Goal: Transaction & Acquisition: Purchase product/service

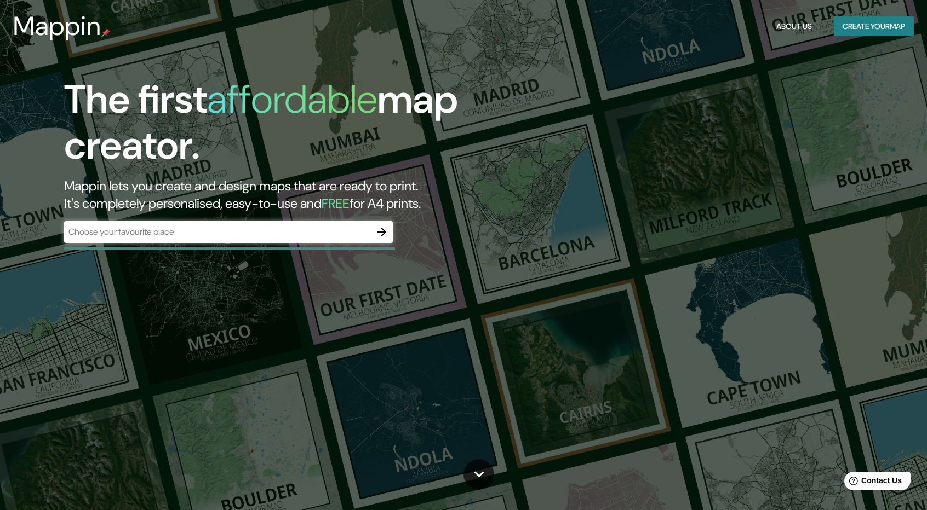
click at [194, 240] on div "​" at bounding box center [228, 232] width 329 height 22
paste input "C. [PERSON_NAME] 2285"
type input "C. [PERSON_NAME] 2285"
click at [384, 230] on icon "button" at bounding box center [381, 232] width 13 height 13
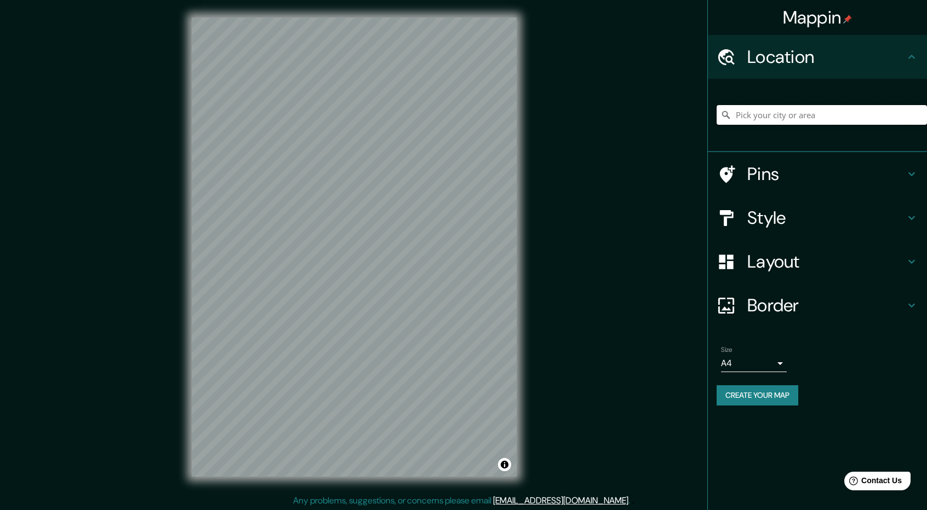
click at [766, 118] on input "Pick your city or area" at bounding box center [821, 115] width 210 height 20
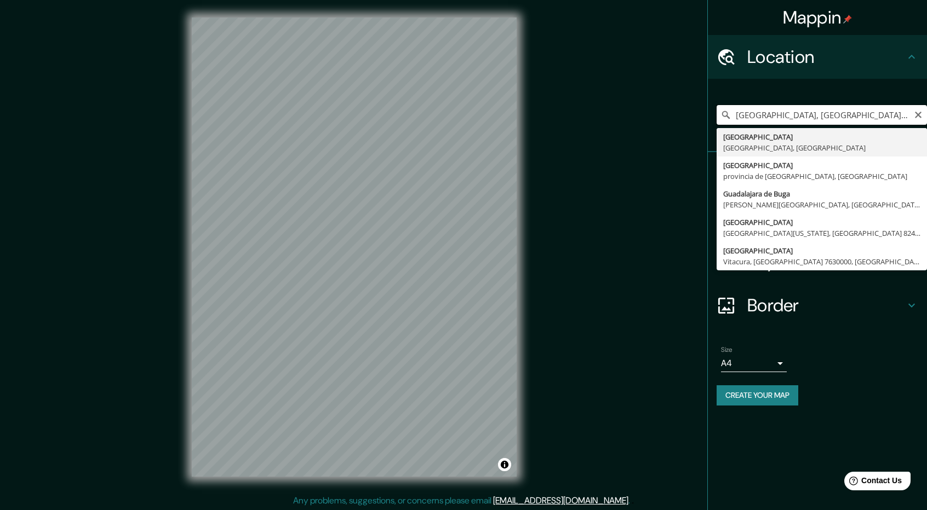
click at [836, 120] on input "[GEOGRAPHIC_DATA], [GEOGRAPHIC_DATA], [GEOGRAPHIC_DATA]" at bounding box center [821, 115] width 210 height 20
click at [851, 114] on input "[GEOGRAPHIC_DATA], [GEOGRAPHIC_DATA], [GEOGRAPHIC_DATA]" at bounding box center [821, 115] width 210 height 20
paste input "C. [PERSON_NAME] 2285"
type input "[STREET_ADDRESS][PERSON_NAME]"
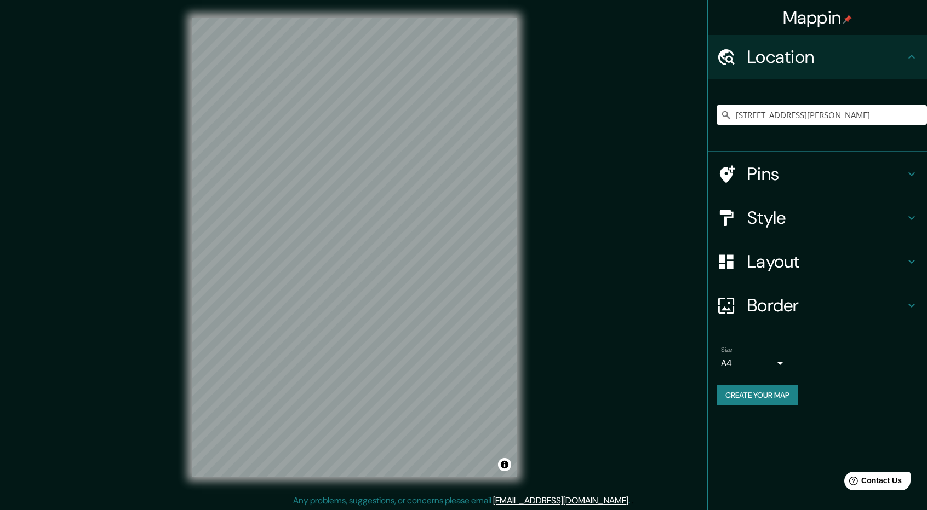
click at [430, 228] on div "Mappin Location [STREET_ADDRESS][PERSON_NAME] Pins Style Layout Border Choose a…" at bounding box center [463, 256] width 927 height 512
click at [418, 222] on div "Mappin Location [STREET_ADDRESS][PERSON_NAME] Pins Style Layout Border Choose a…" at bounding box center [463, 256] width 927 height 512
click at [783, 176] on h4 "Pins" at bounding box center [826, 174] width 158 height 22
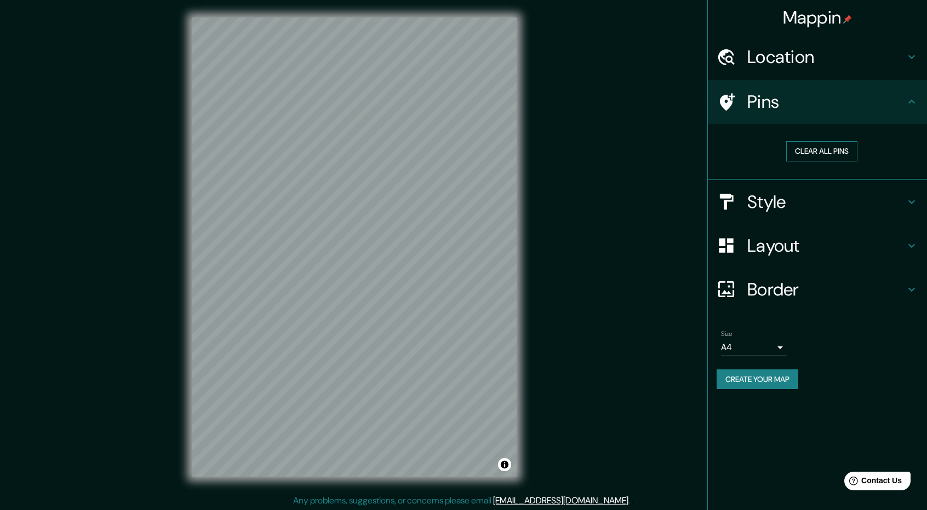
click at [813, 154] on button "Clear all pins" at bounding box center [821, 151] width 71 height 20
click at [737, 378] on button "Create your map" at bounding box center [757, 380] width 82 height 20
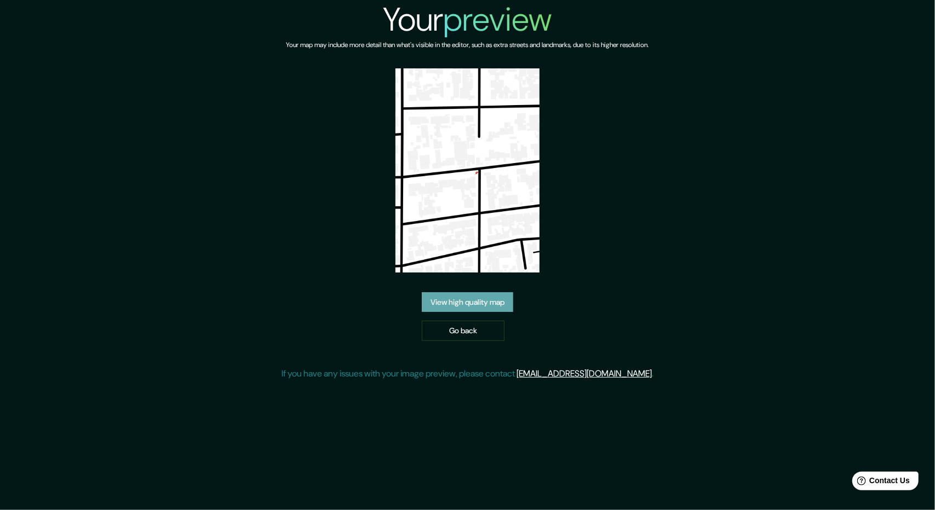
click at [470, 308] on link "View high quality map" at bounding box center [467, 302] width 91 height 20
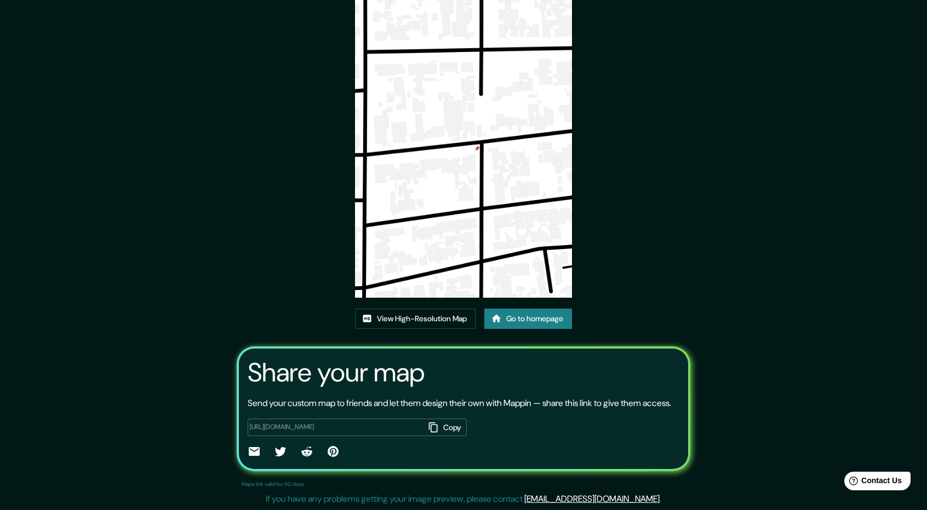
scroll to position [70, 0]
click at [449, 312] on link "View High-Resolution Map" at bounding box center [415, 319] width 120 height 20
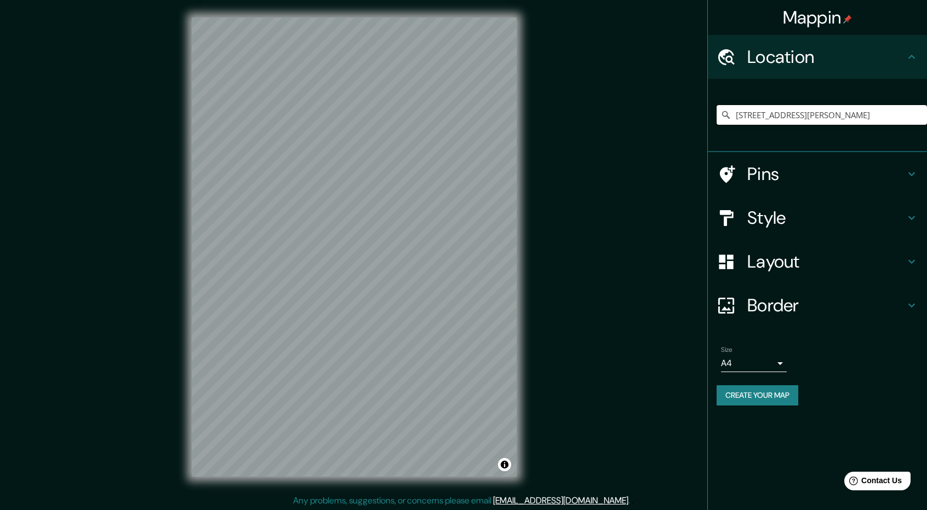
click at [767, 118] on input "[STREET_ADDRESS][PERSON_NAME]" at bounding box center [821, 115] width 210 height 20
drag, startPoint x: 773, startPoint y: 115, endPoint x: 665, endPoint y: 124, distance: 107.8
click at [664, 124] on div "Mappin Location [STREET_ADDRESS][PERSON_NAME] Pins Style Layout Border Choose a…" at bounding box center [463, 256] width 927 height 512
click at [294, 162] on div "Mappin Location [STREET_ADDRESS][PERSON_NAME] Pins Style Layout Border Choose a…" at bounding box center [463, 256] width 927 height 512
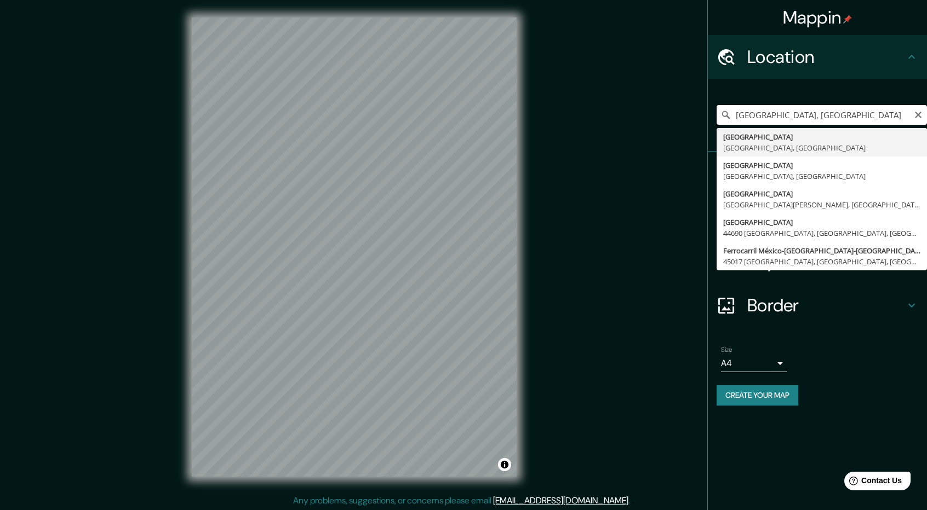
drag, startPoint x: 881, startPoint y: 115, endPoint x: 849, endPoint y: 147, distance: 44.9
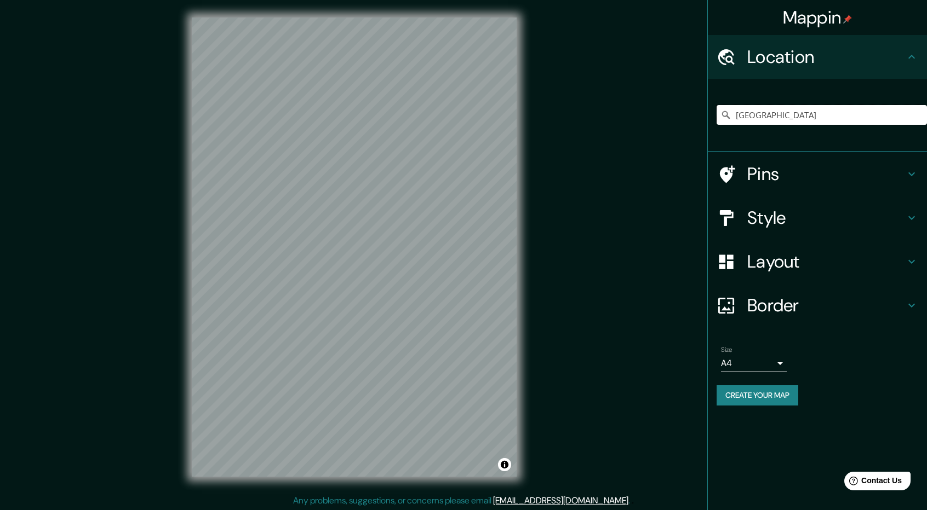
type input "Guadalajara, Jalisco, 44150, México"
click at [377, 350] on div at bounding box center [377, 346] width 9 height 9
